Goal: Task Accomplishment & Management: Manage account settings

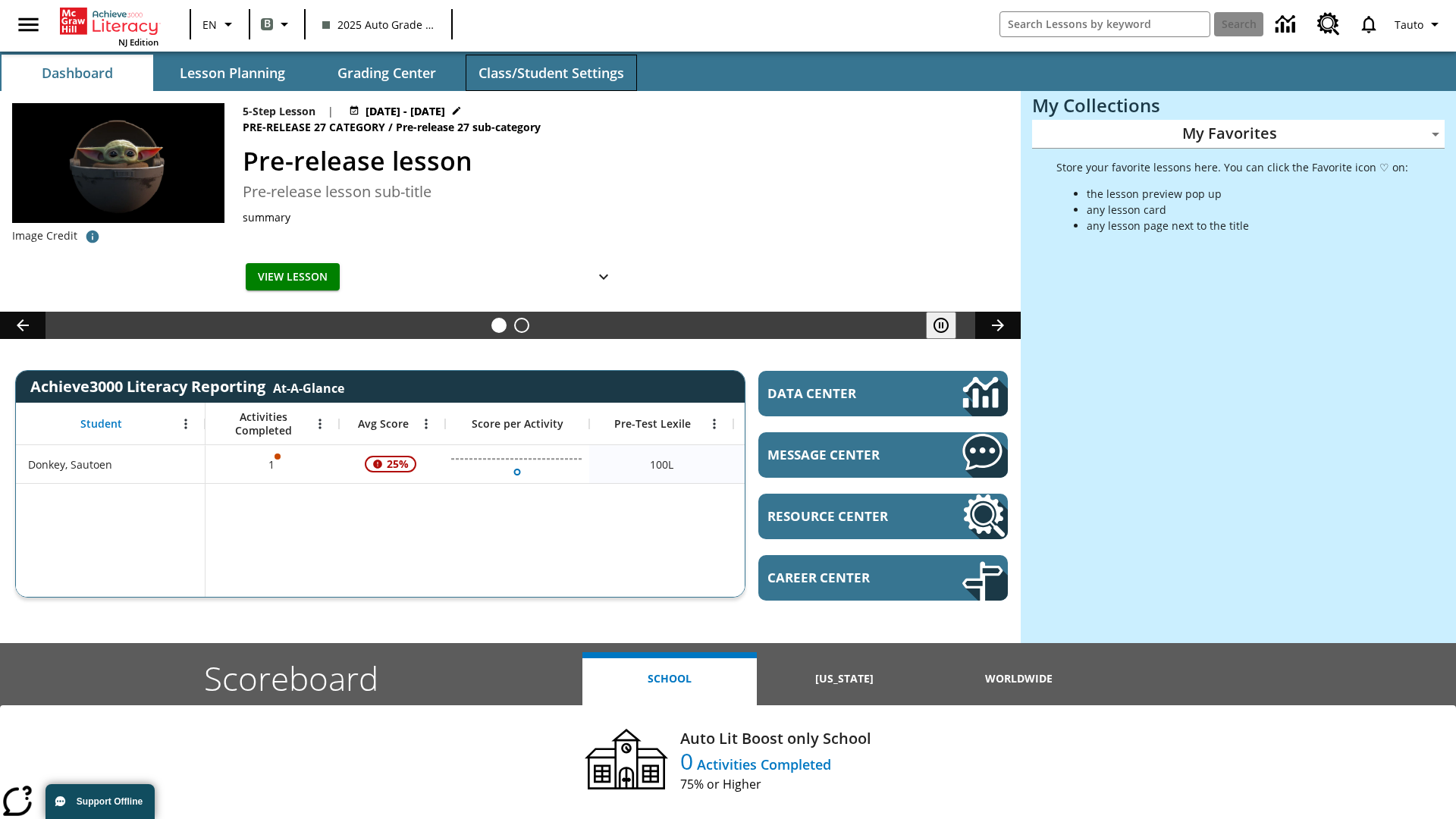
click at [550, 73] on span "Class/Student Settings" at bounding box center [551, 73] width 146 height 18
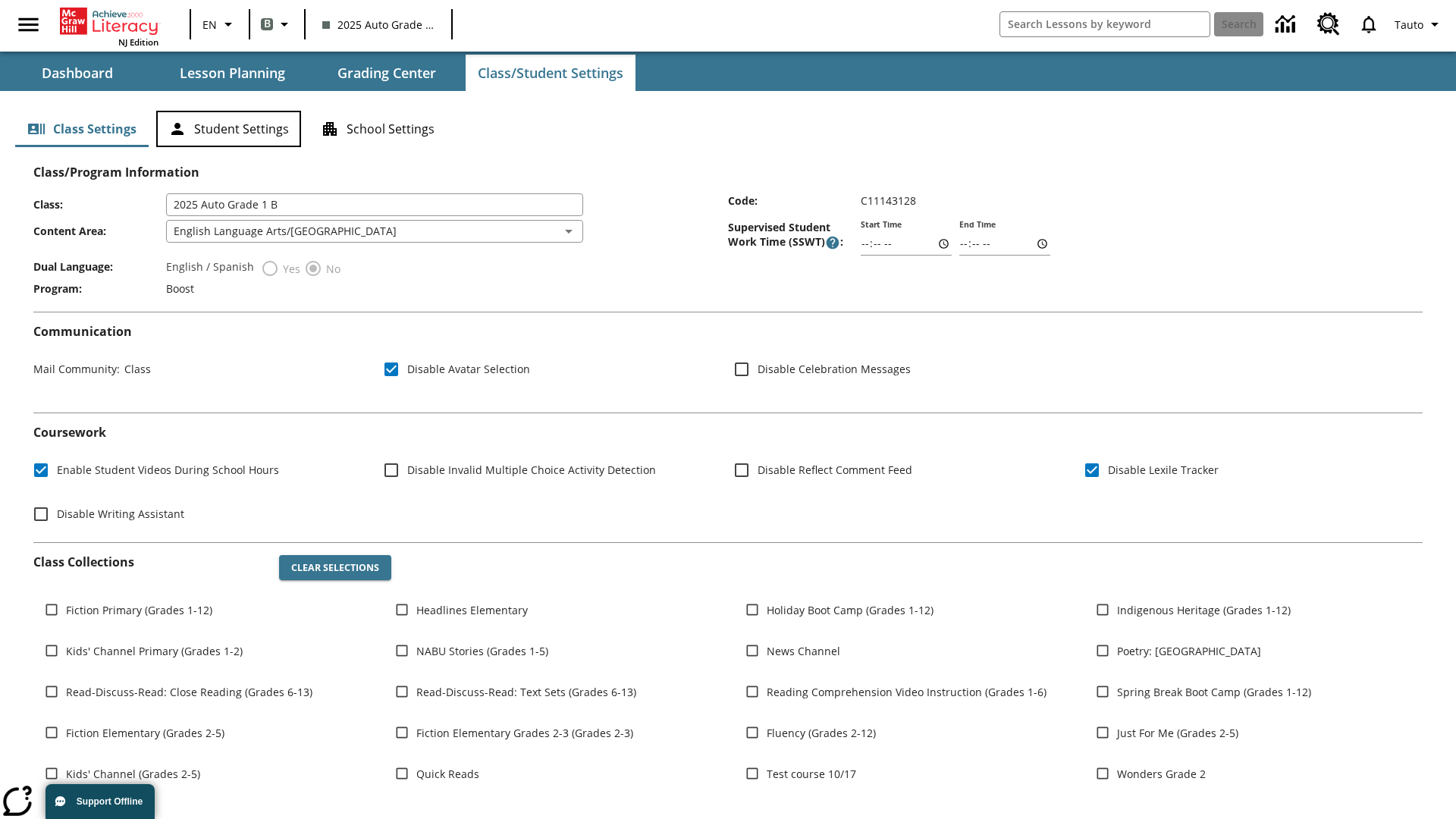
click at [228, 129] on button "Student Settings" at bounding box center [228, 129] width 145 height 37
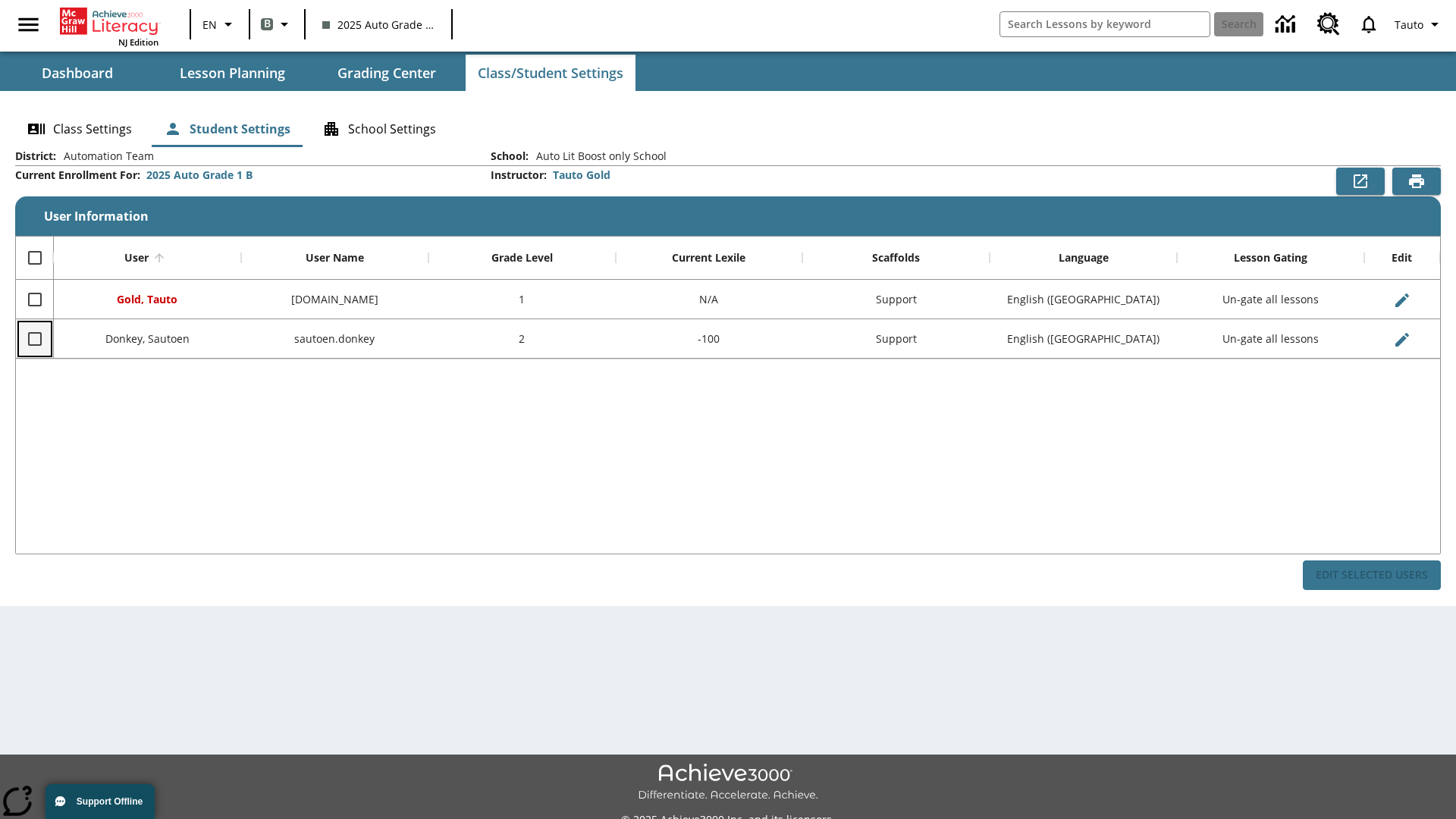
click at [34, 338] on input "Select row" at bounding box center [35, 339] width 32 height 32
checkbox input "true"
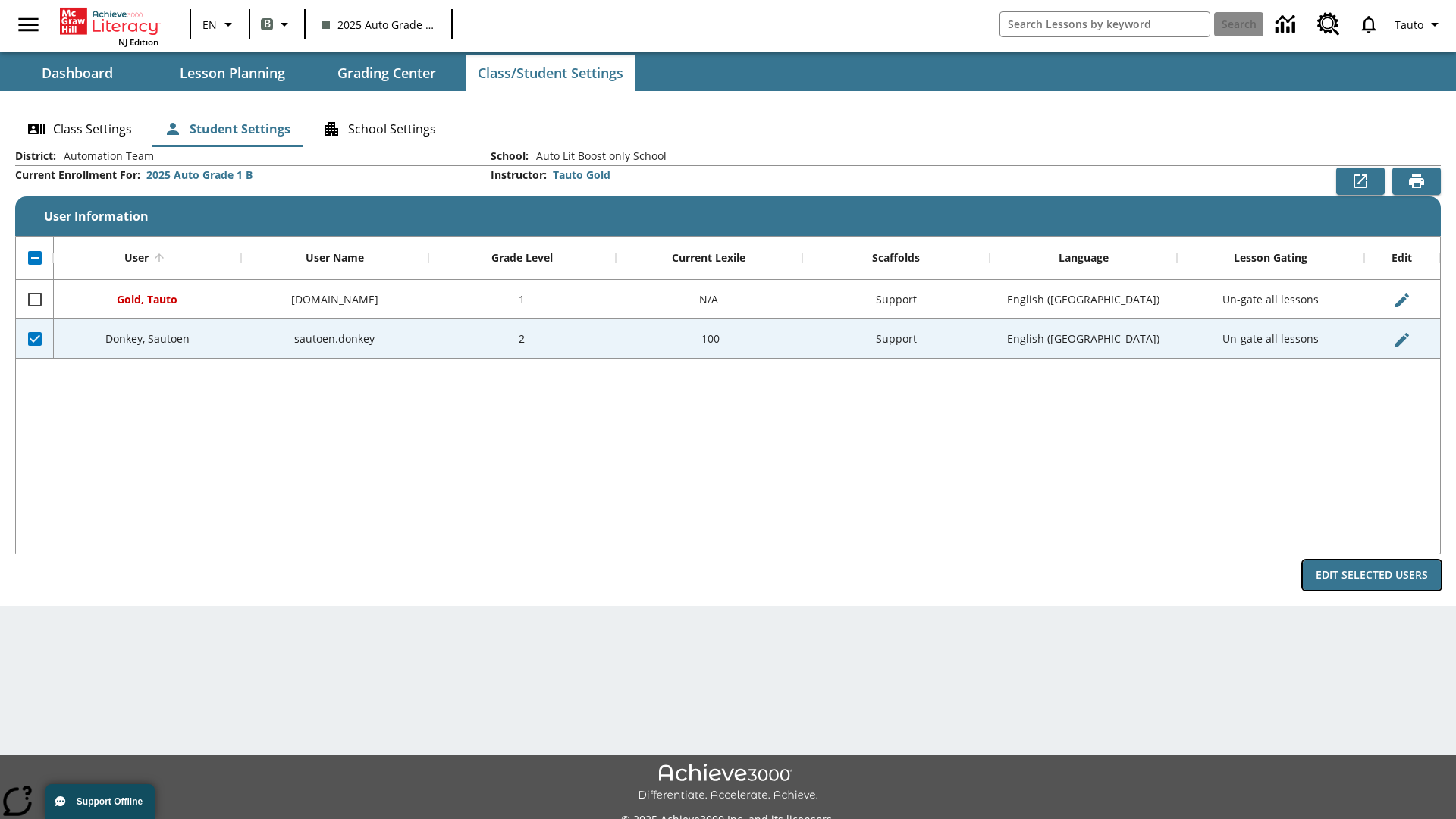
click at [1372, 575] on button "Edit Selected Users" at bounding box center [1371, 575] width 138 height 29
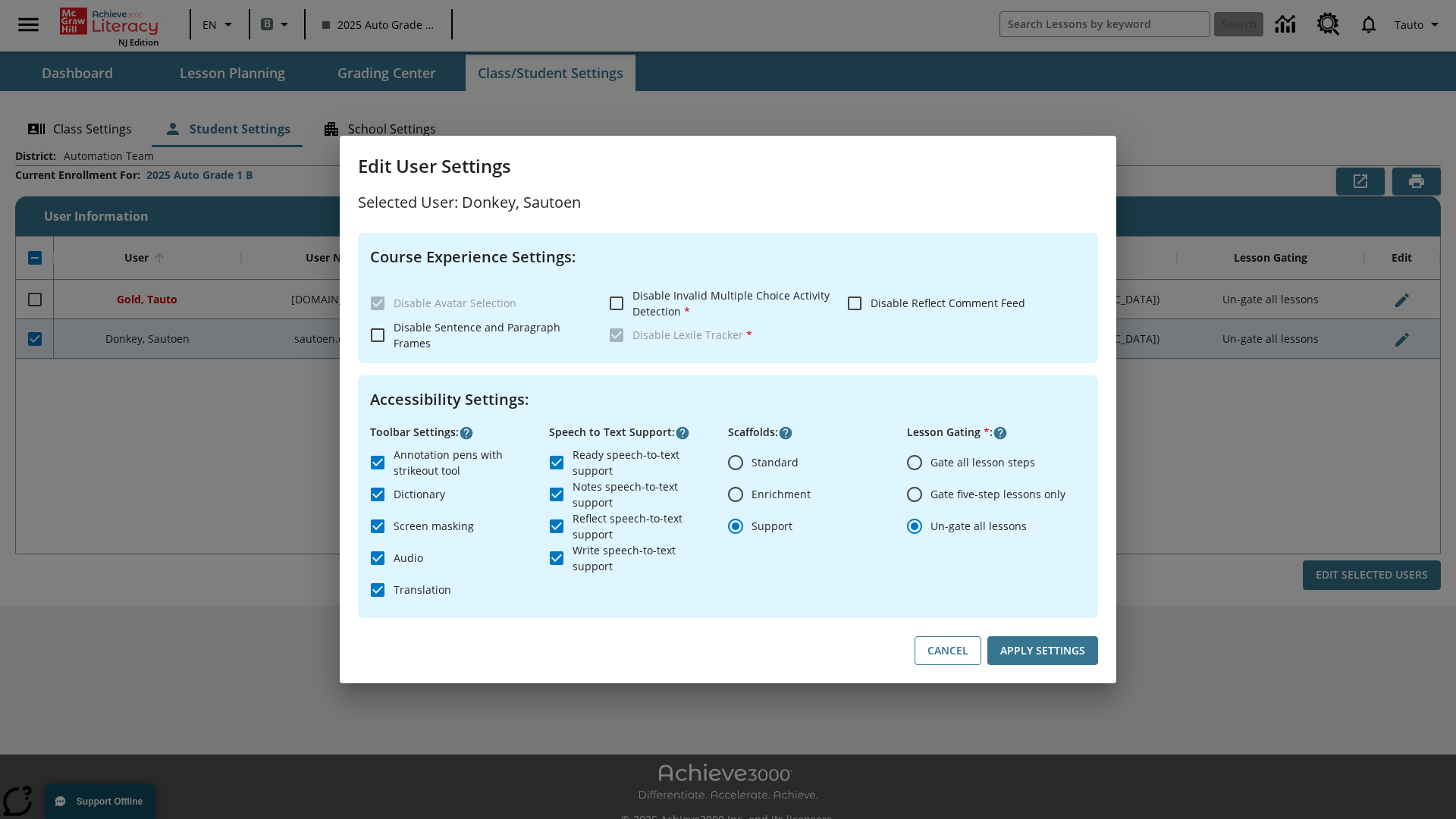
click at [915, 462] on input "Gate all lesson steps" at bounding box center [915, 463] width 32 height 32
radio input "true"
click at [1043, 651] on button "Apply Settings" at bounding box center [1043, 651] width 111 height 29
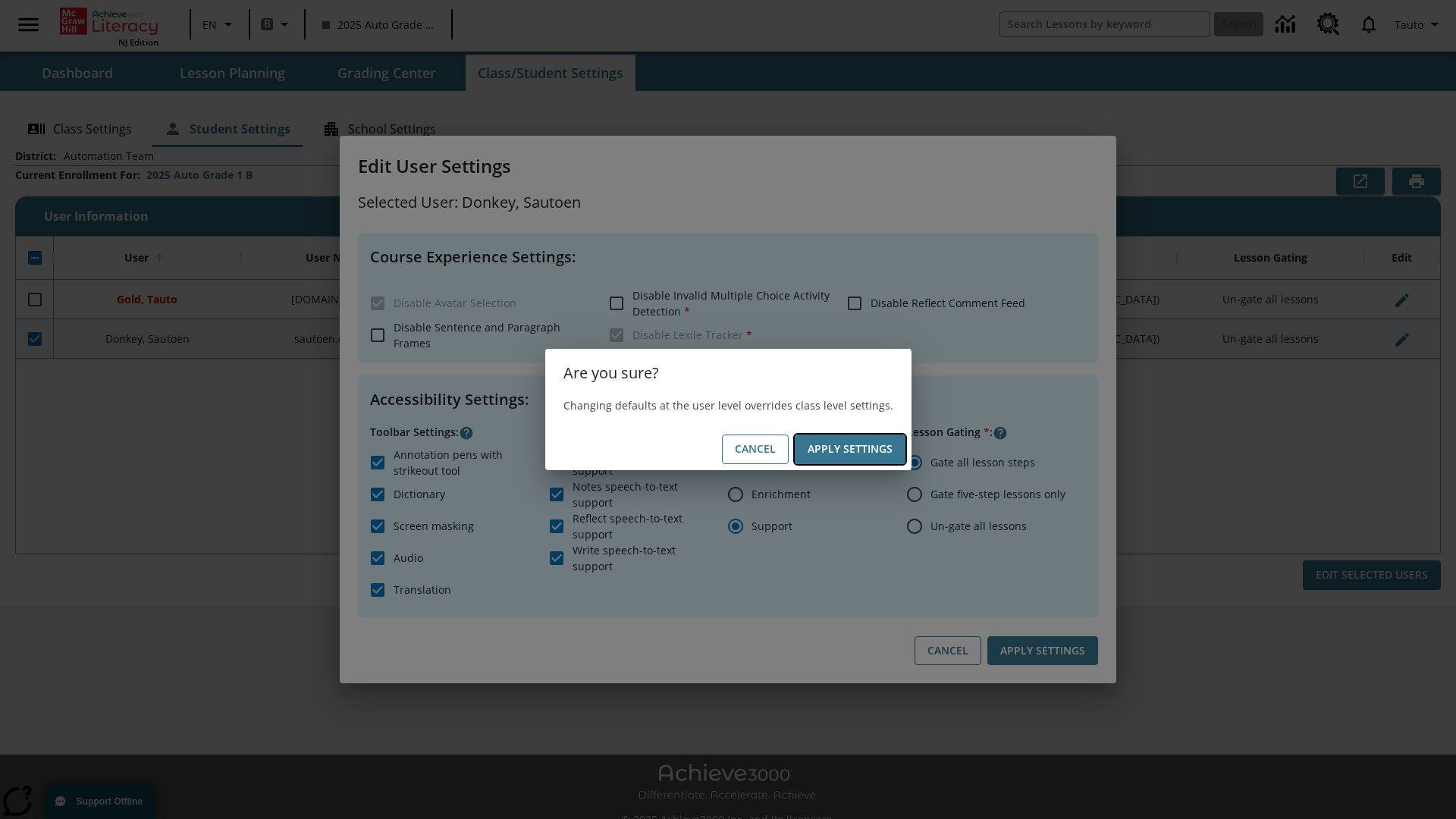
click at [849, 449] on button "Apply Settings" at bounding box center [850, 449] width 111 height 29
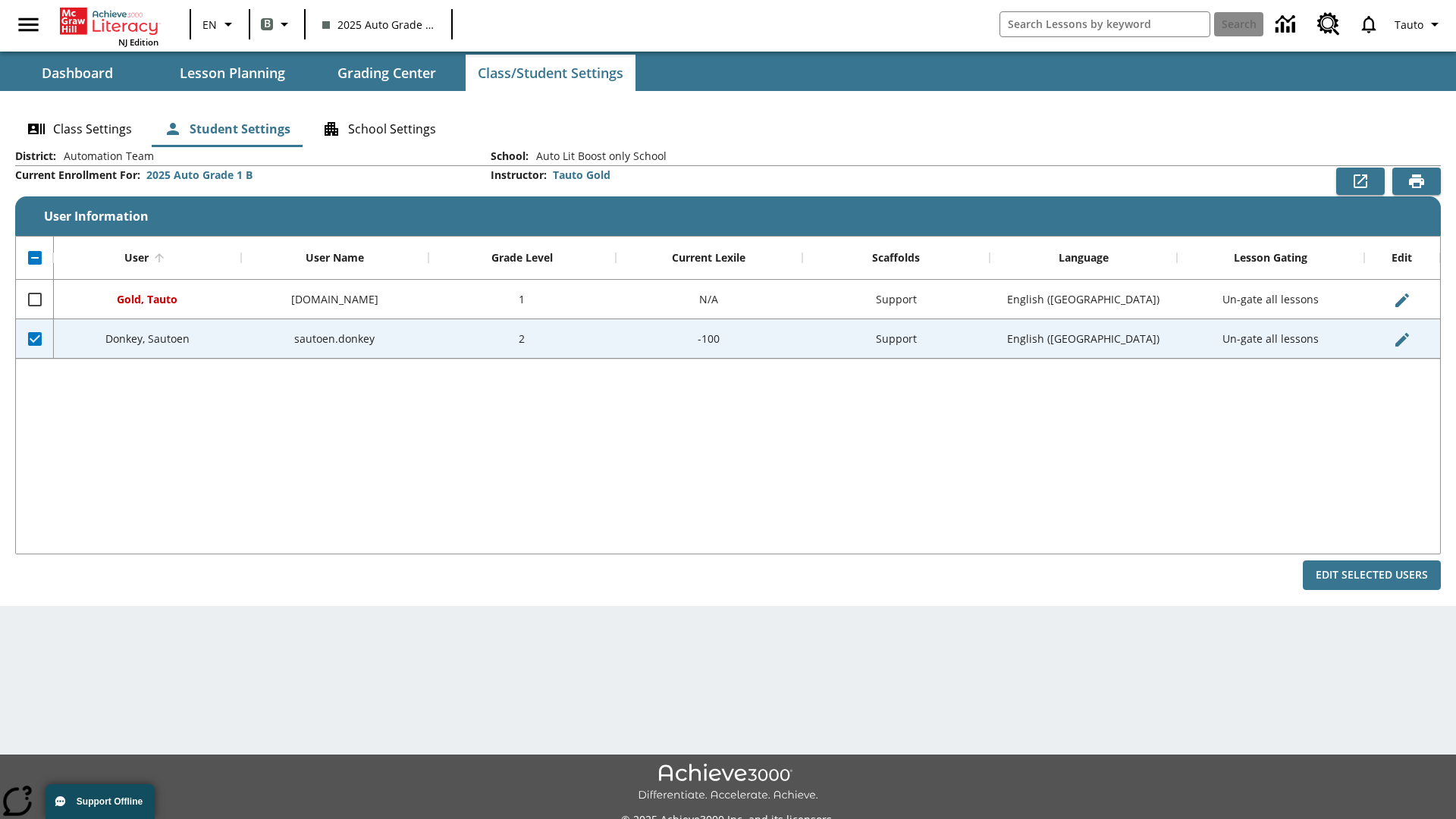
checkbox input "false"
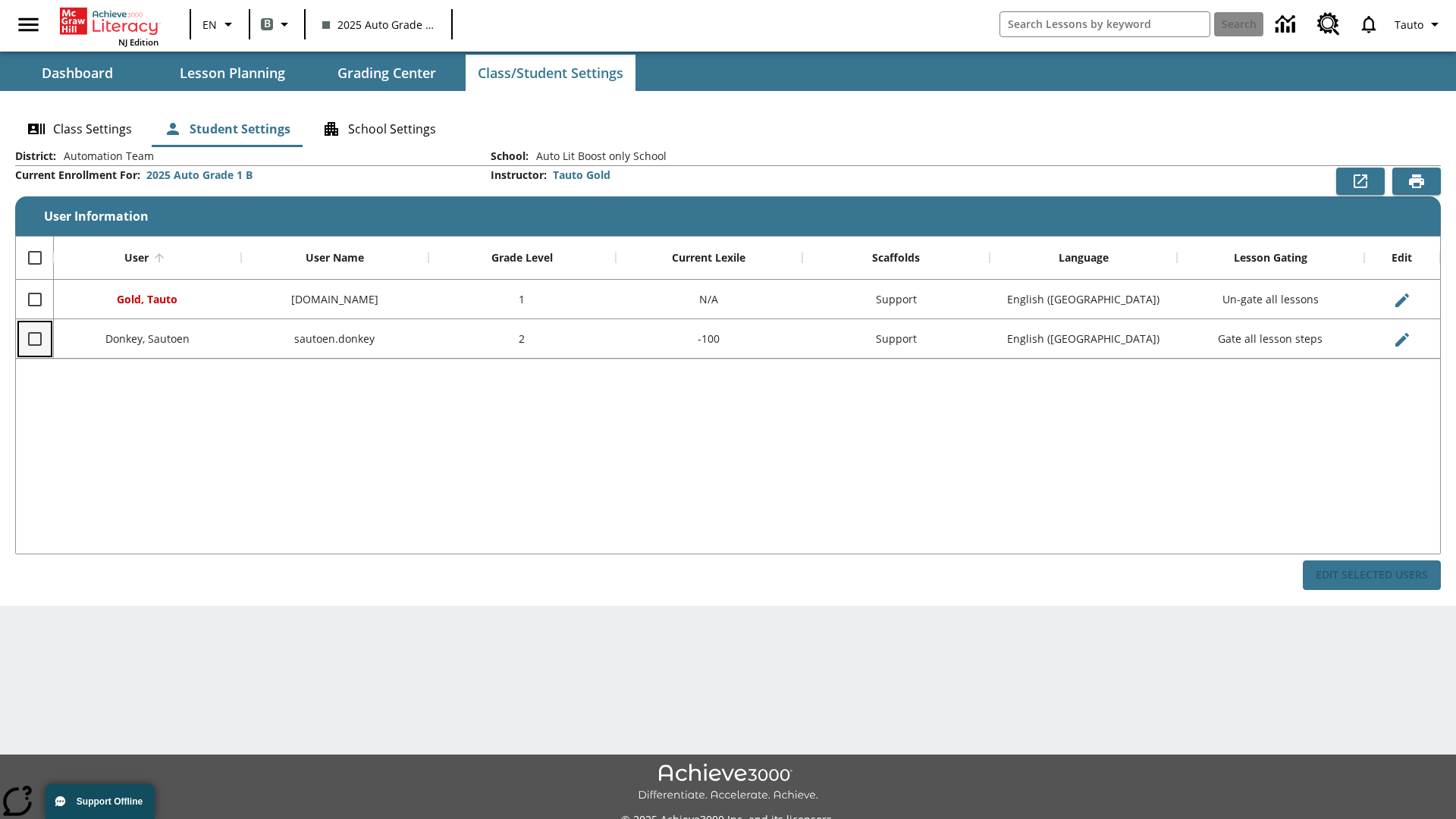
click at [34, 338] on input "Select row" at bounding box center [35, 339] width 32 height 32
checkbox input "true"
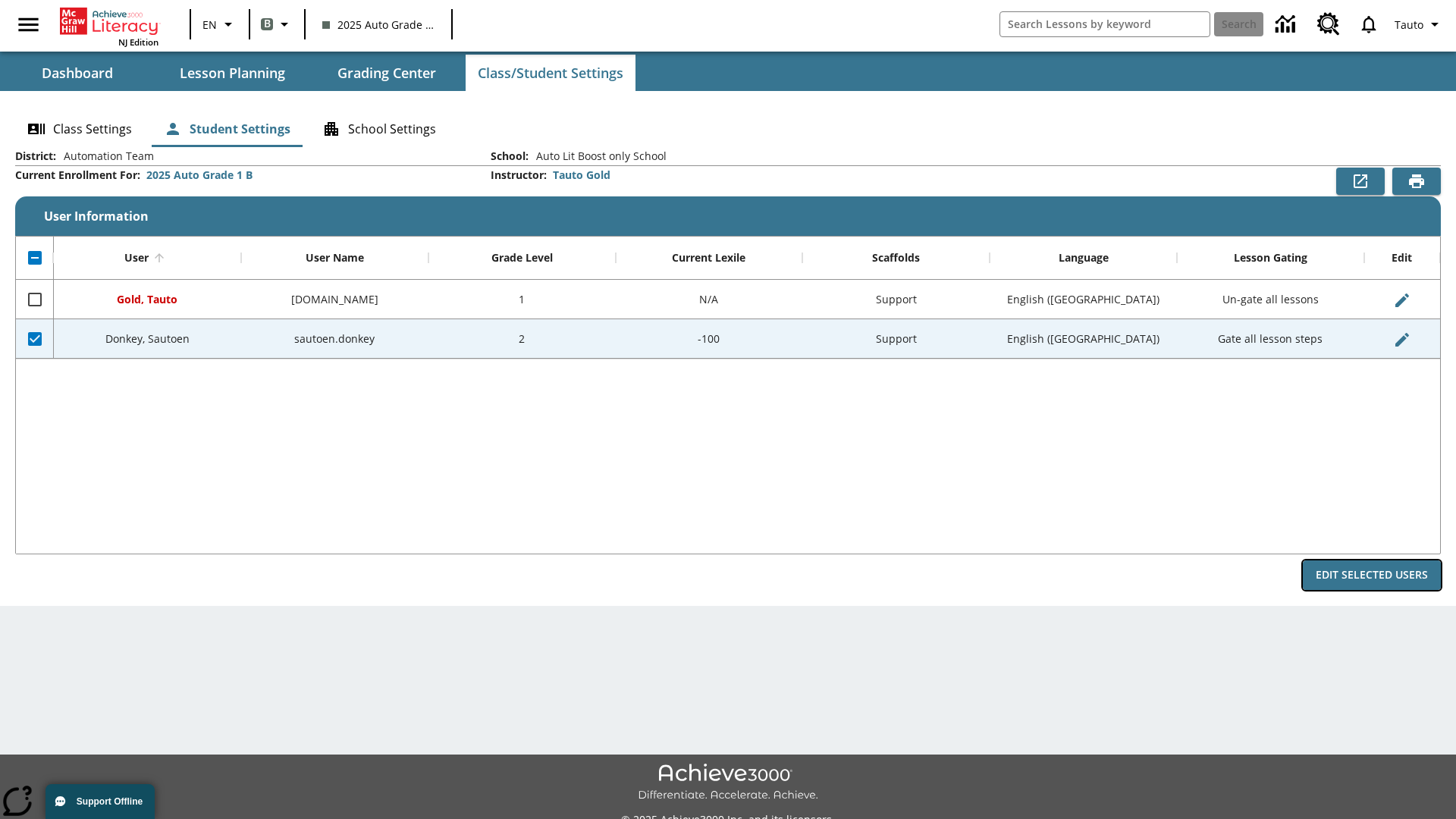
click at [1372, 575] on button "Edit Selected Users" at bounding box center [1371, 575] width 138 height 29
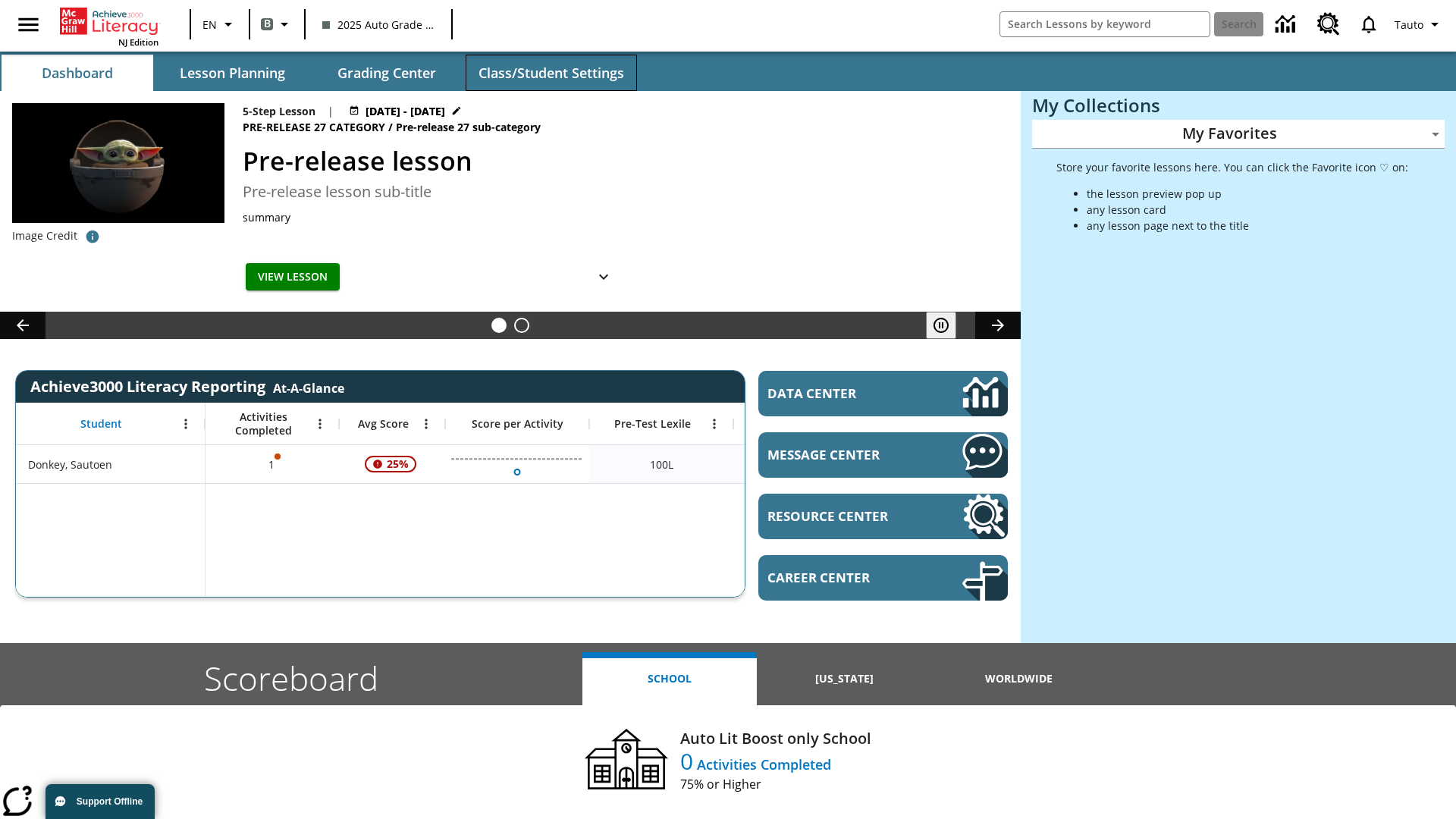
click at [550, 73] on span "Class/Student Settings" at bounding box center [551, 73] width 146 height 18
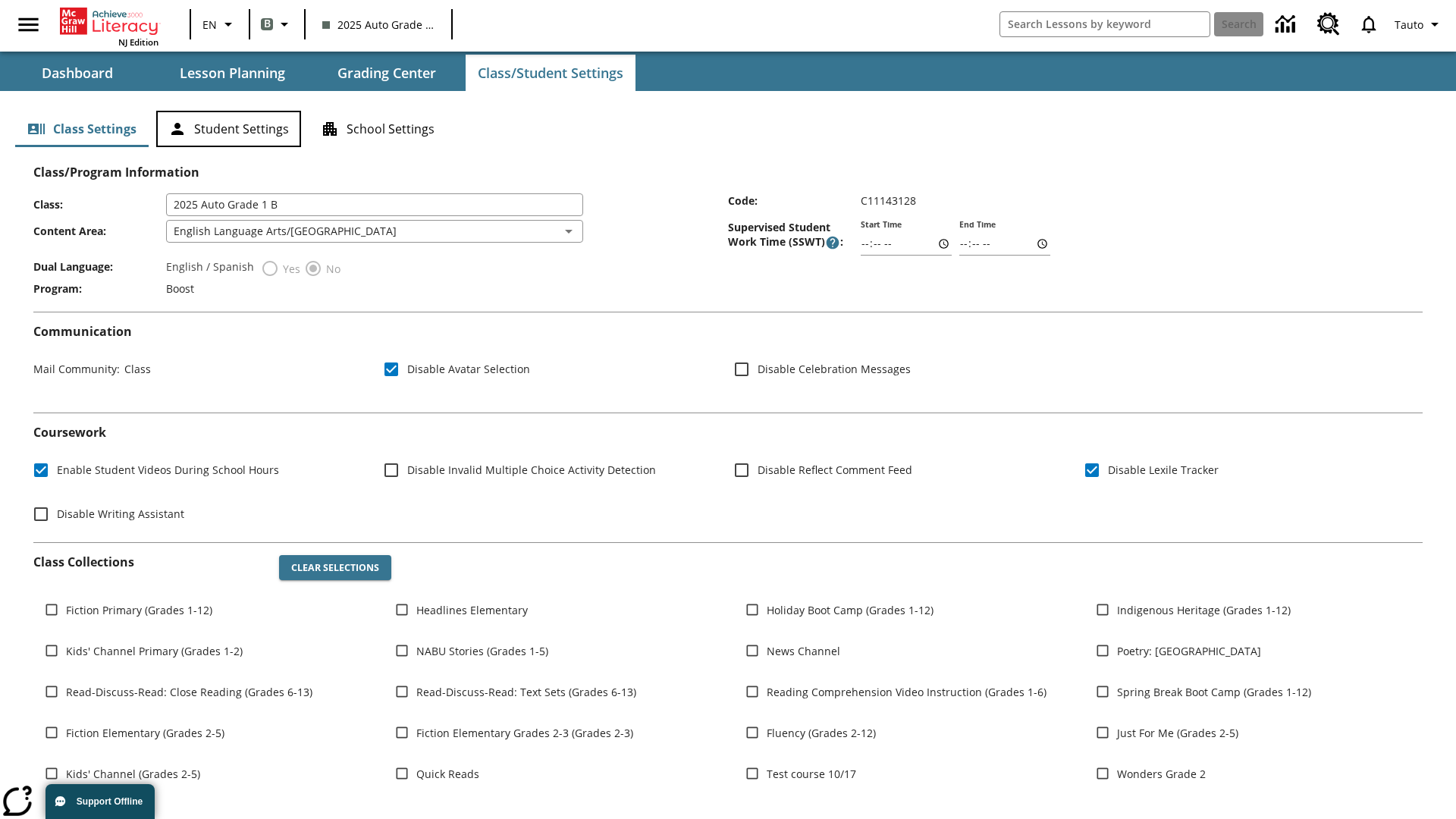
click at [228, 129] on button "Student Settings" at bounding box center [228, 129] width 145 height 37
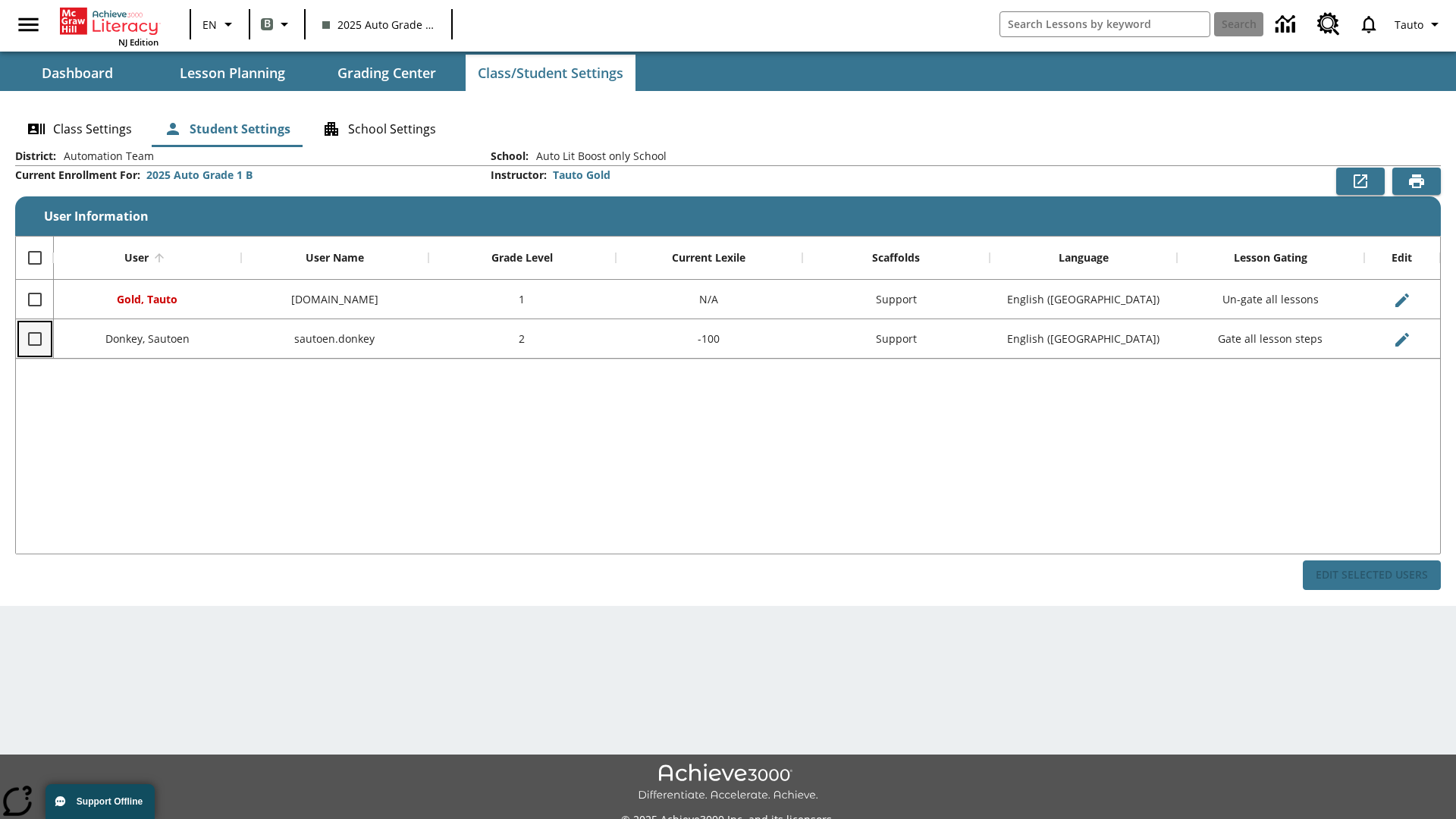
click at [34, 338] on input "Select row" at bounding box center [35, 339] width 32 height 32
checkbox input "true"
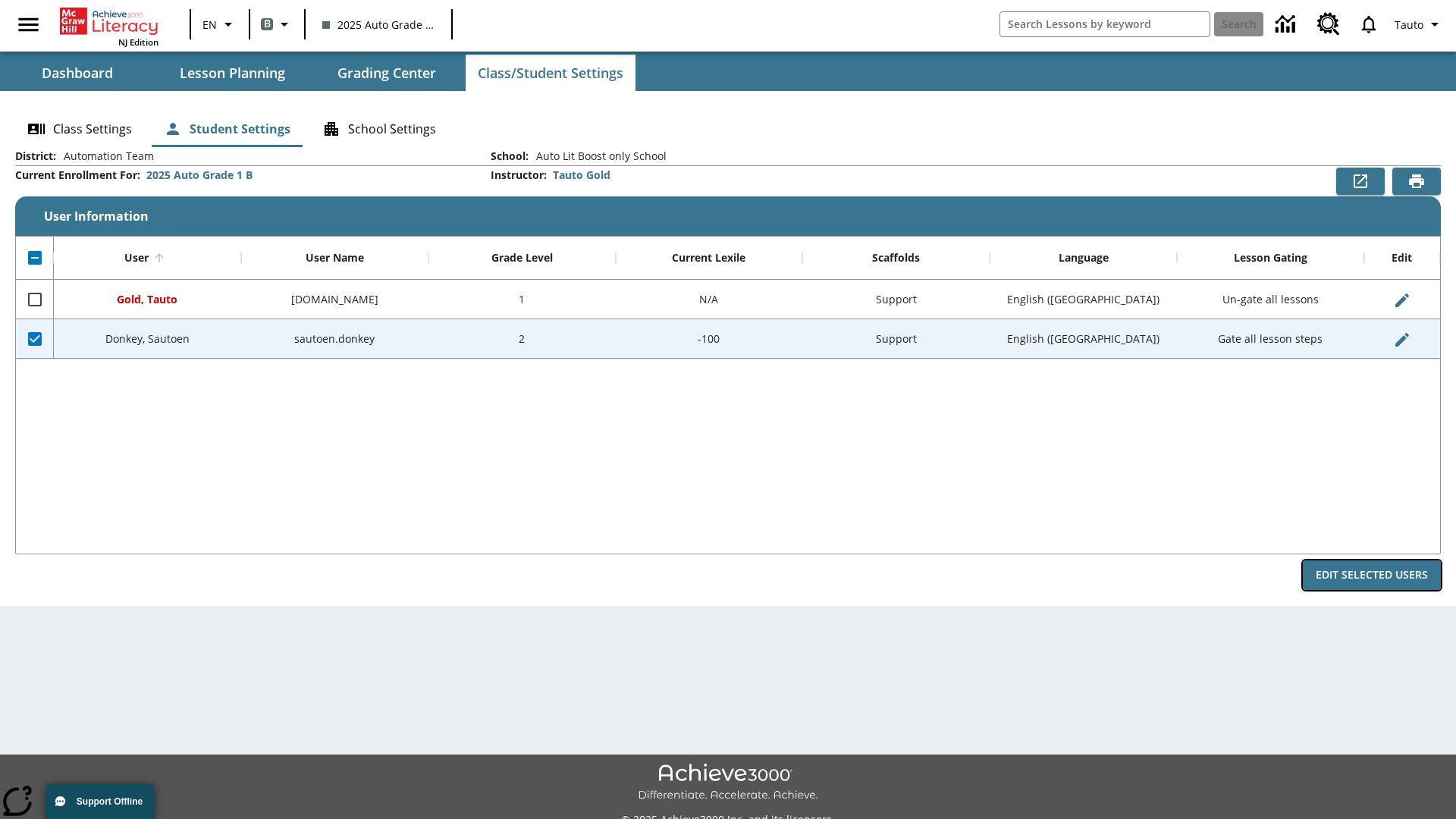
click at [1372, 575] on button "Edit Selected Users" at bounding box center [1371, 575] width 138 height 29
